Goal: Transaction & Acquisition: Purchase product/service

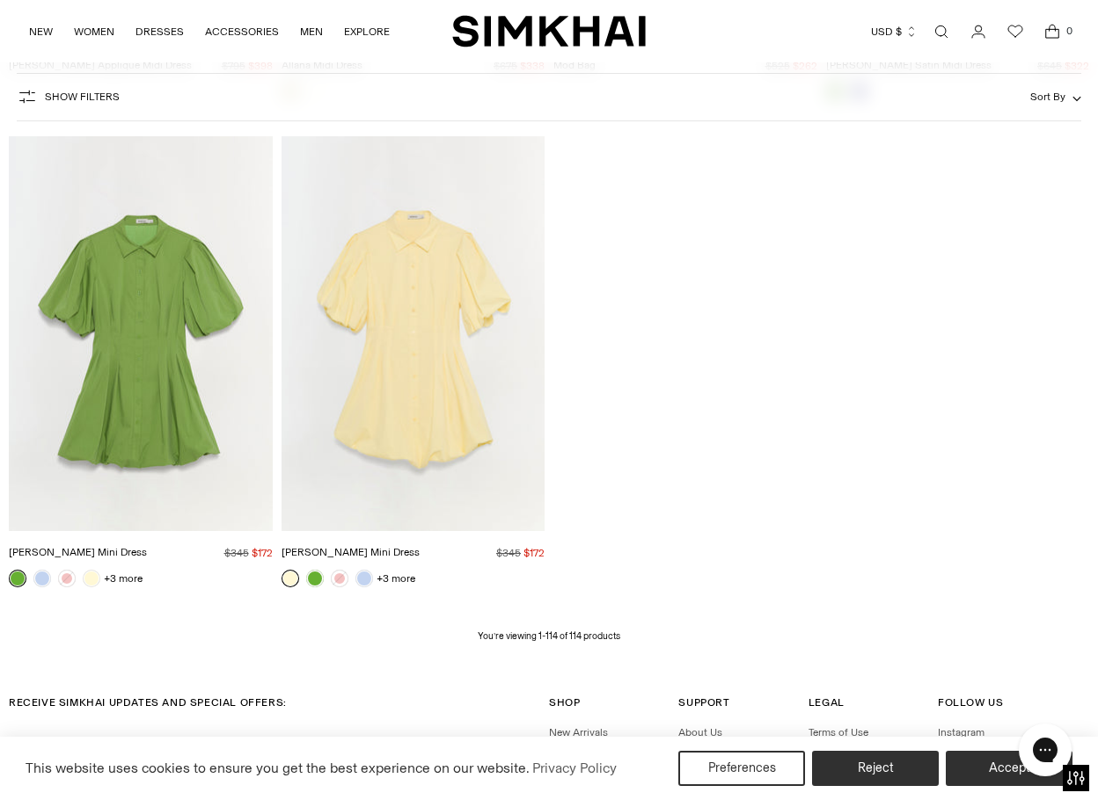
scroll to position [13769, 0]
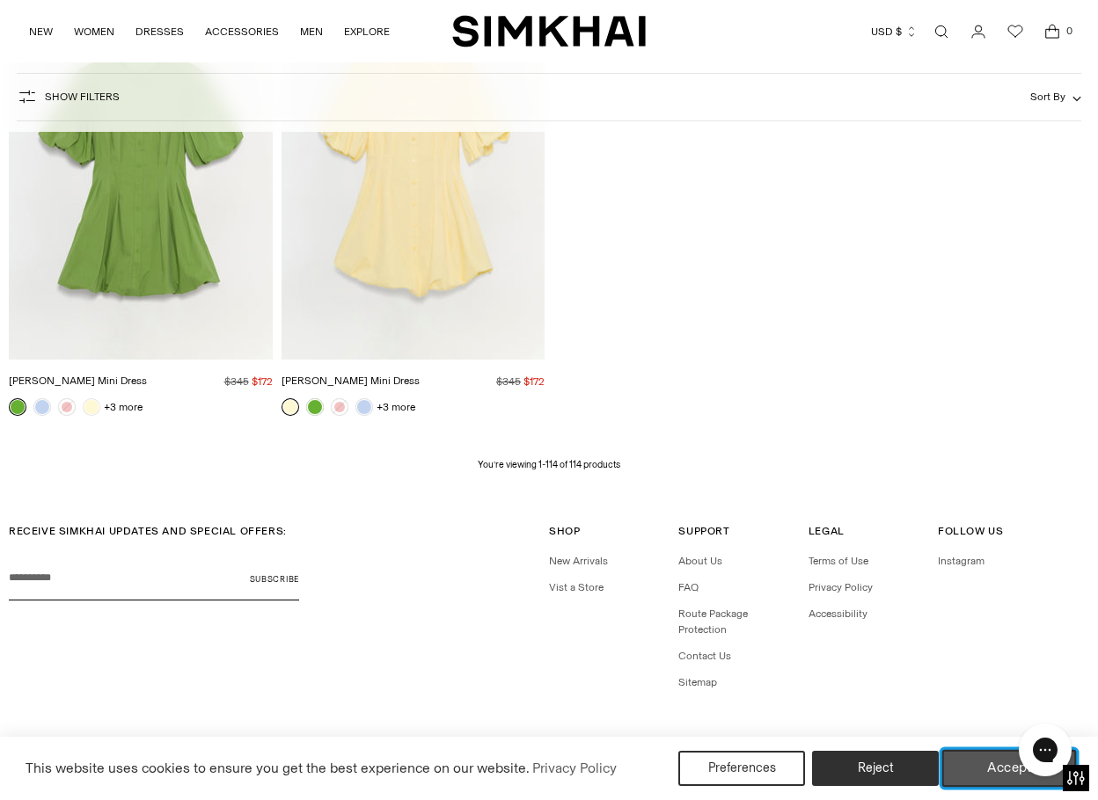
click at [979, 766] on button "Accept" at bounding box center [1009, 768] width 135 height 37
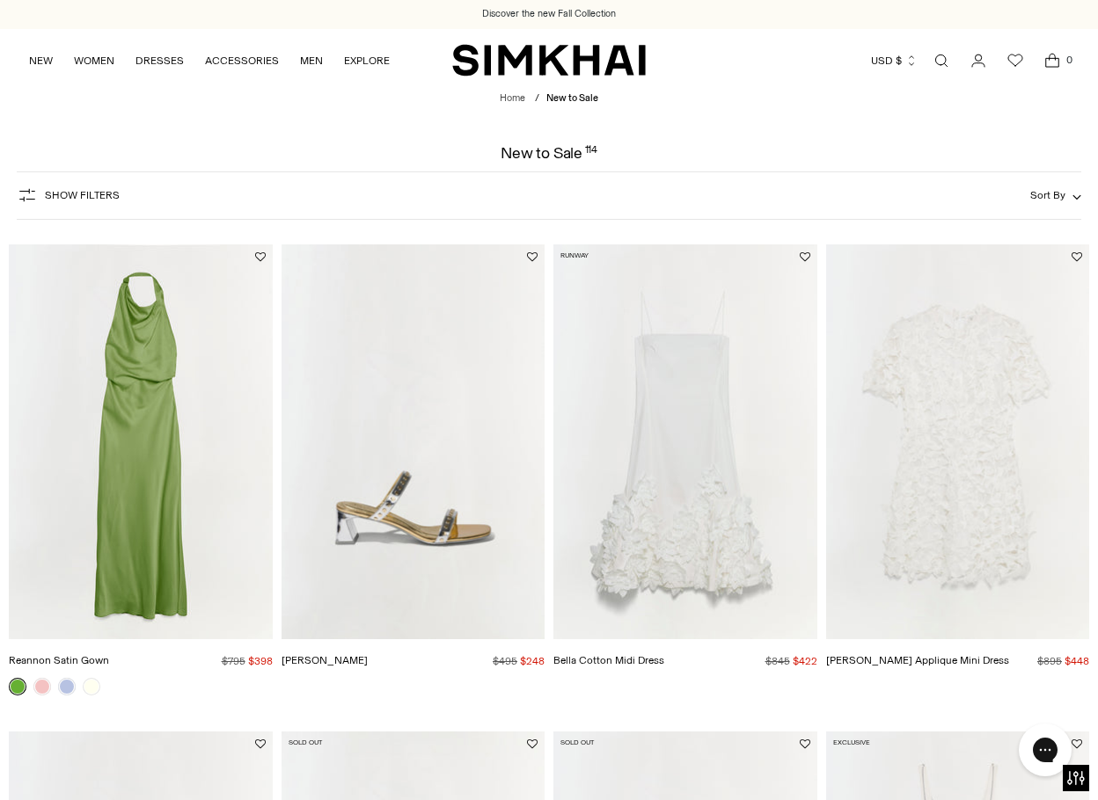
scroll to position [0, 0]
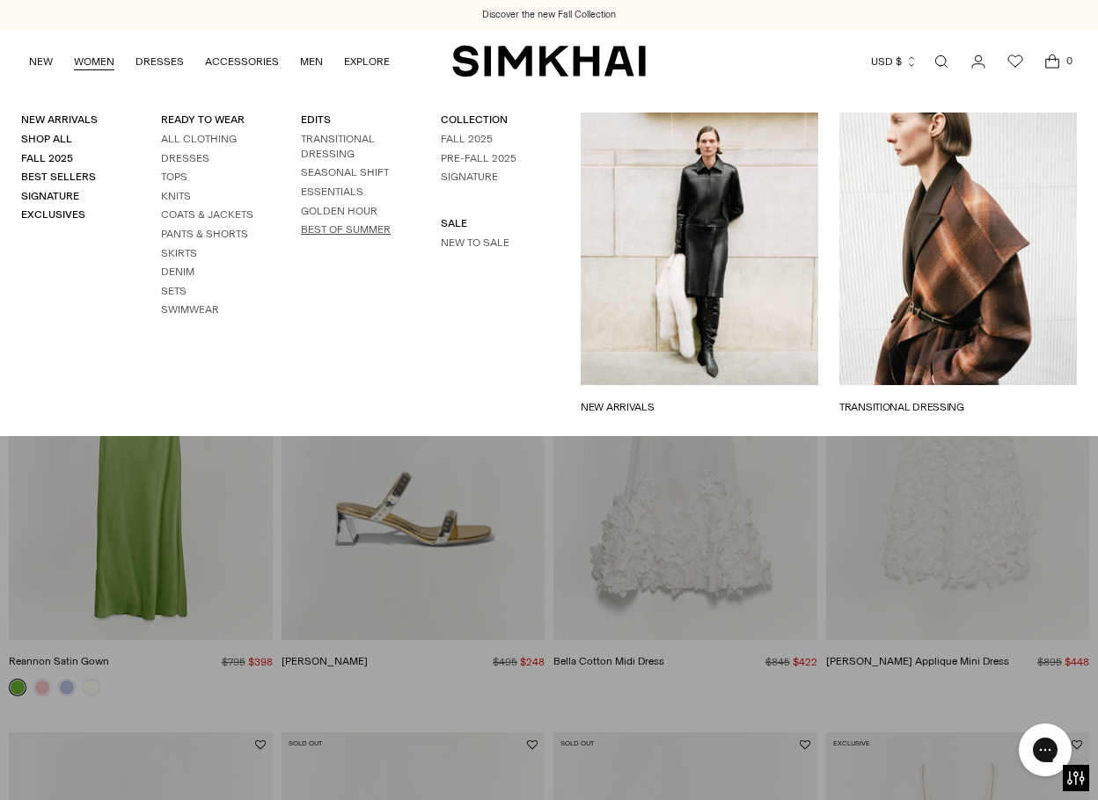
click at [354, 230] on link "BEST OF SUMMER" at bounding box center [346, 229] width 90 height 12
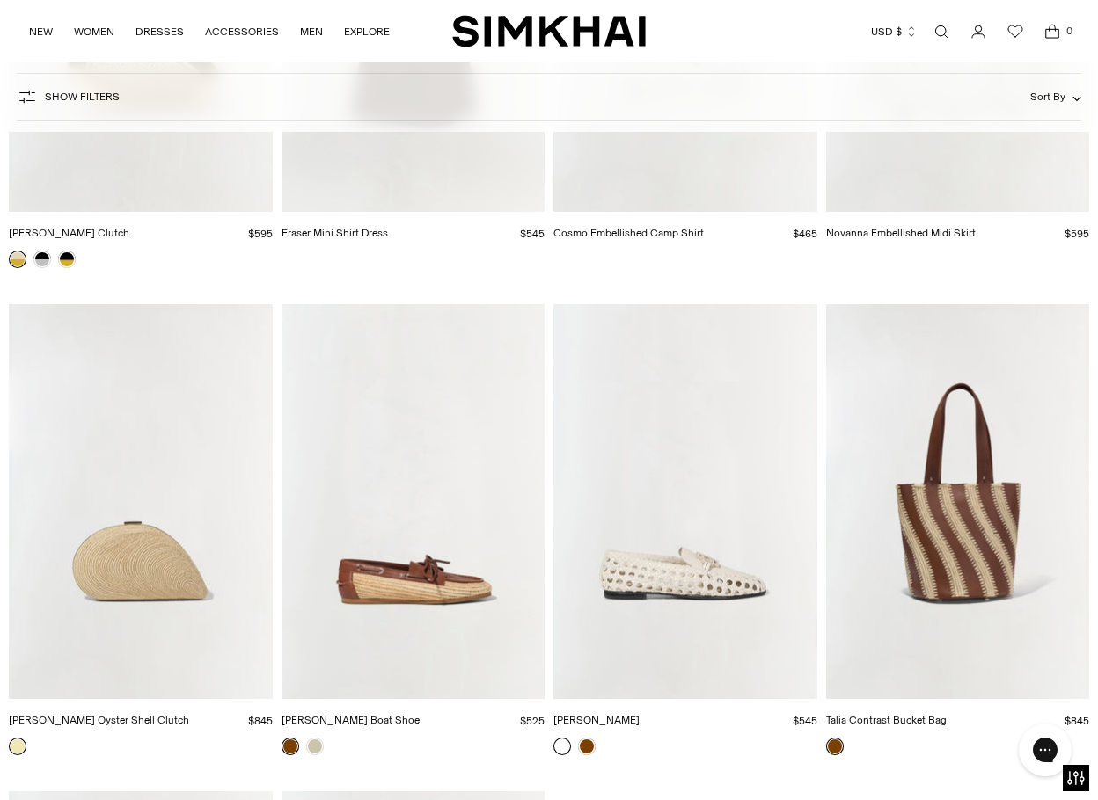
scroll to position [18468, 0]
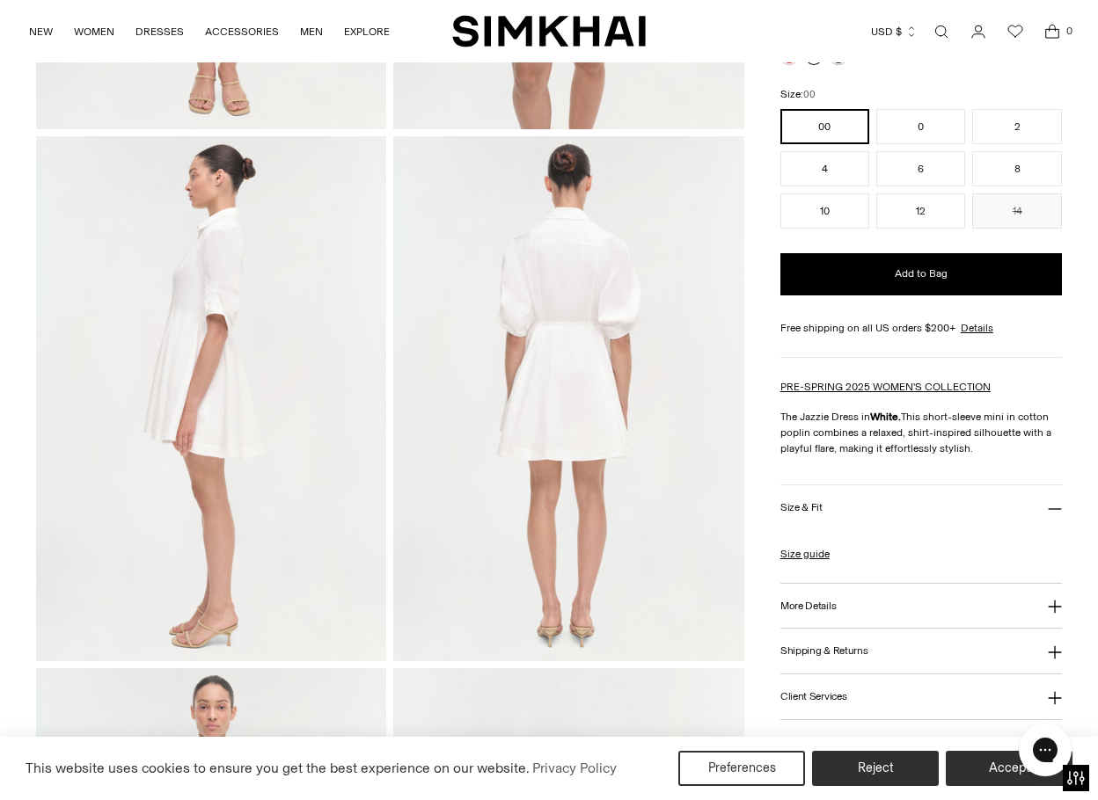
scroll to position [528, 0]
